Goal: Task Accomplishment & Management: Complete application form

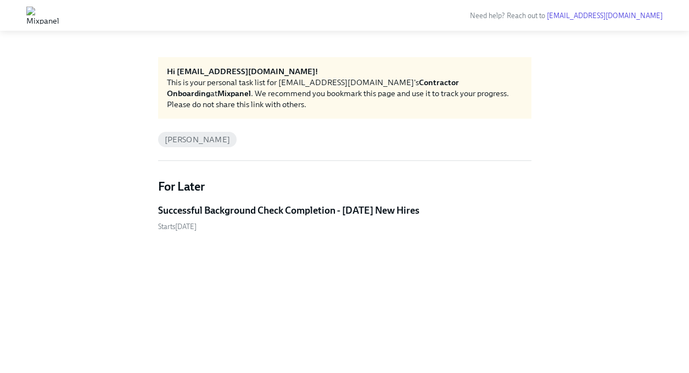
click at [268, 213] on h5 "Successful Background Check Completion - [DATE] New Hires" at bounding box center [288, 210] width 261 height 13
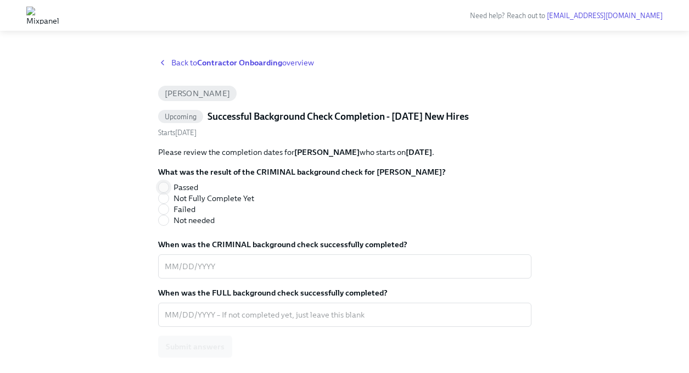
click at [165, 187] on input "Passed" at bounding box center [164, 187] width 10 height 10
radio input "true"
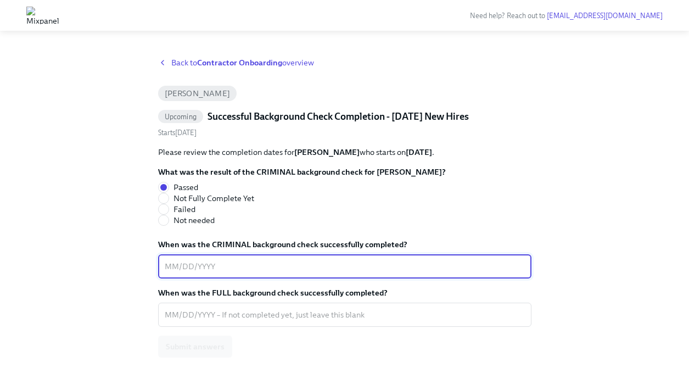
click at [175, 272] on textarea "When was the CRIMINAL background check successfully completed?" at bounding box center [345, 266] width 360 height 13
click at [169, 316] on textarea "When was the FULL background check successfully completed?" at bounding box center [345, 314] width 360 height 13
drag, startPoint x: 186, startPoint y: 268, endPoint x: 178, endPoint y: 268, distance: 7.7
click at [178, 268] on textarea "[DATE]" at bounding box center [345, 266] width 360 height 13
type textarea "[DATE]"
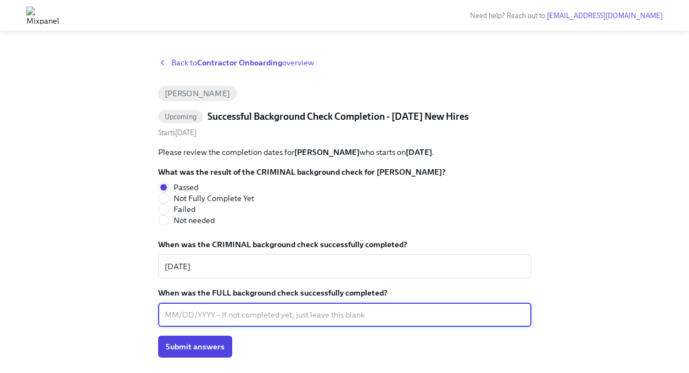
click at [173, 316] on textarea "When was the FULL background check successfully completed?" at bounding box center [345, 314] width 360 height 13
type textarea "[DATE]"
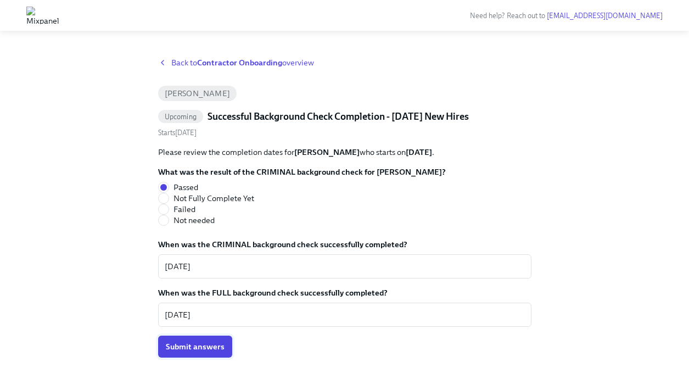
click at [186, 346] on span "Submit answers" at bounding box center [195, 346] width 59 height 11
